Goal: Information Seeking & Learning: Learn about a topic

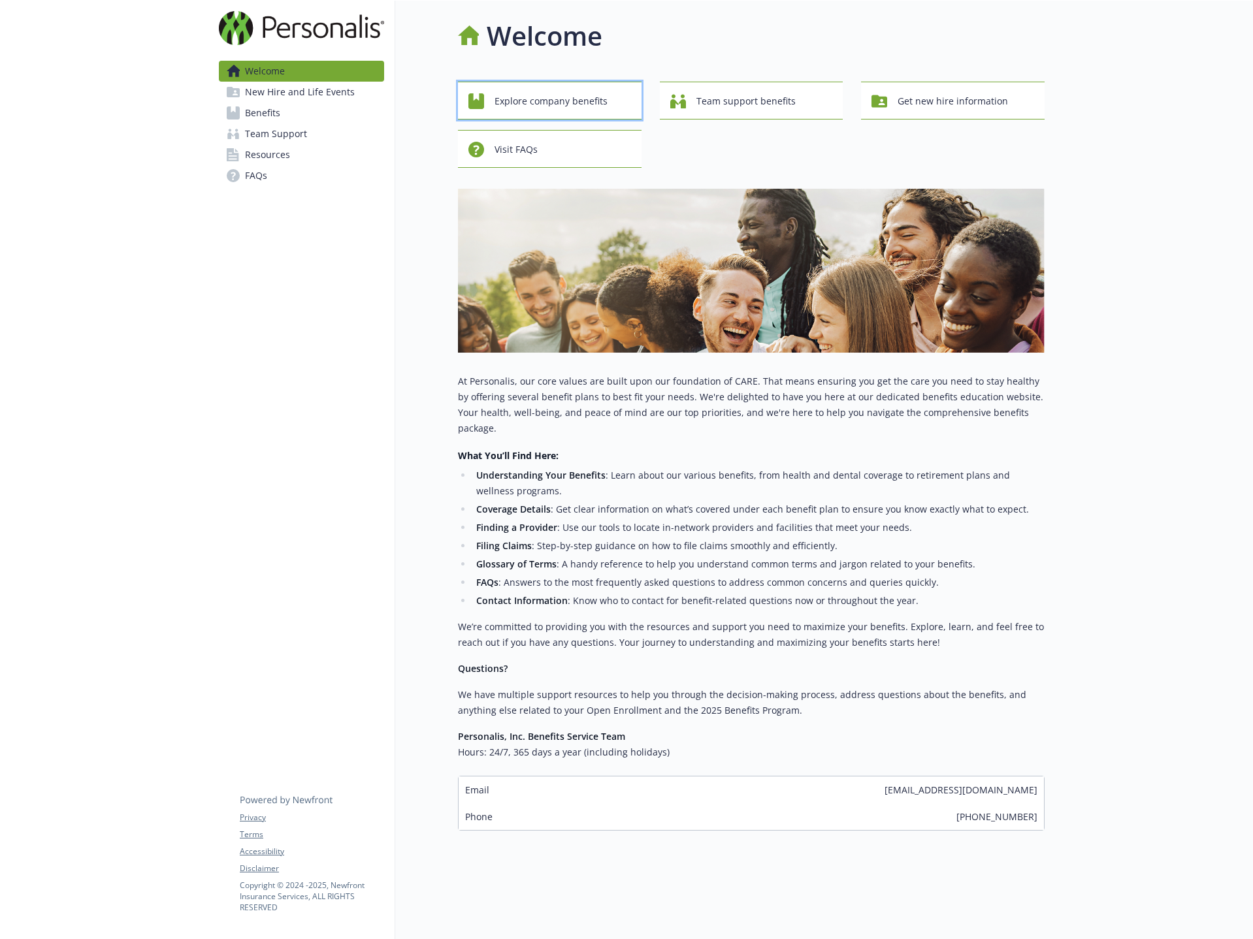
click at [595, 108] on span "Explore company benefits" at bounding box center [551, 101] width 113 height 25
